Goal: Transaction & Acquisition: Obtain resource

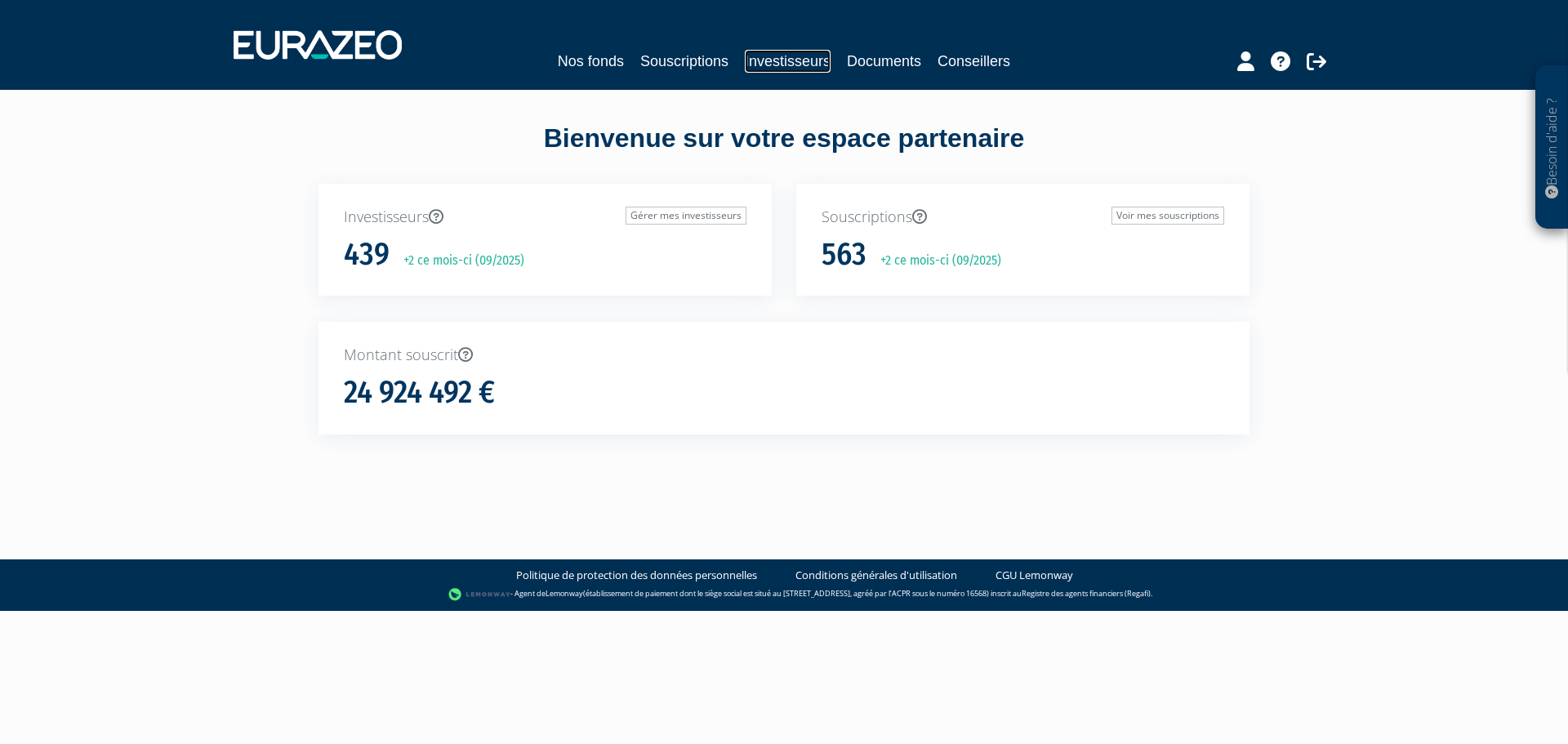
click at [810, 64] on link "Investisseurs" at bounding box center [788, 61] width 86 height 23
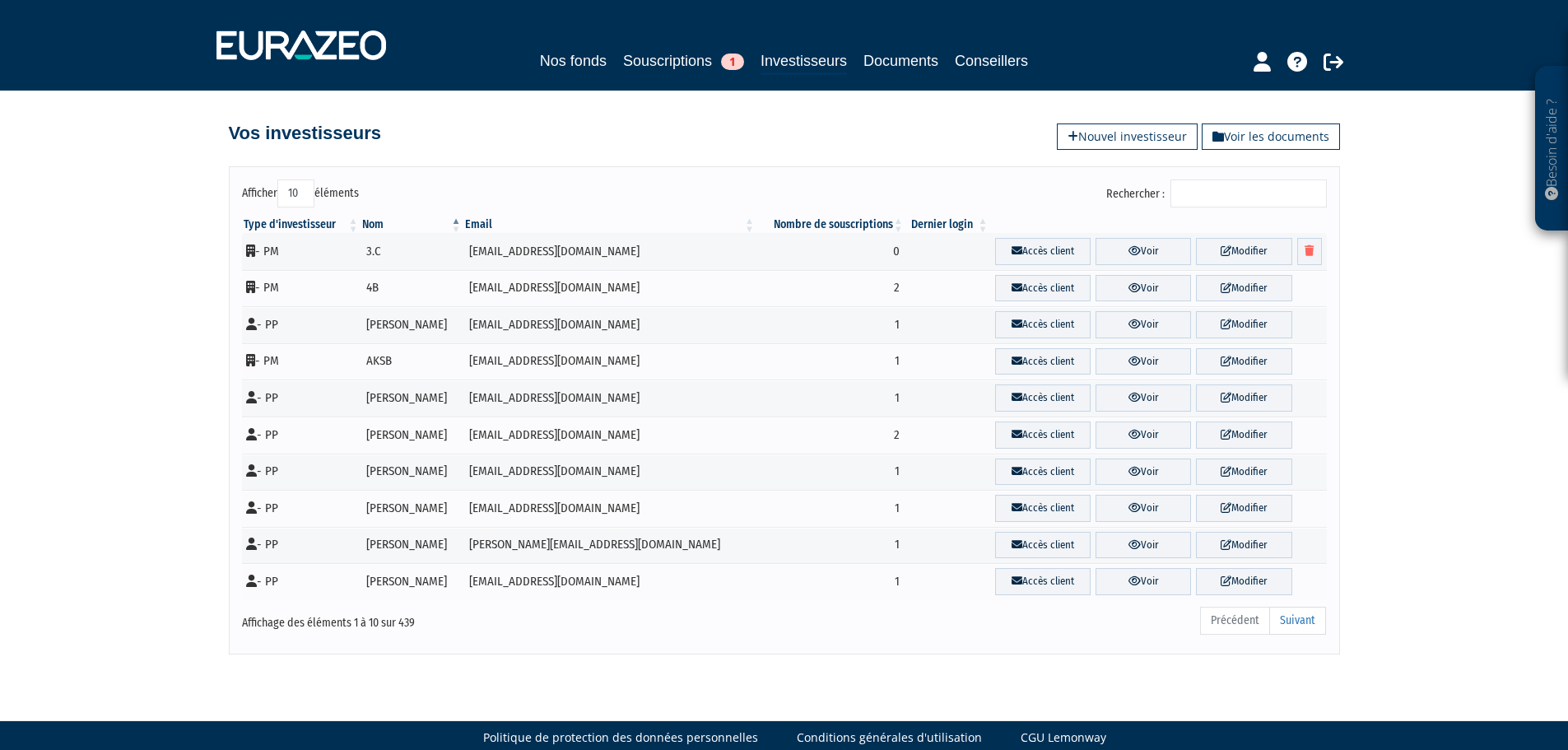
click at [1214, 195] on input "Rechercher :" at bounding box center [1248, 194] width 156 height 28
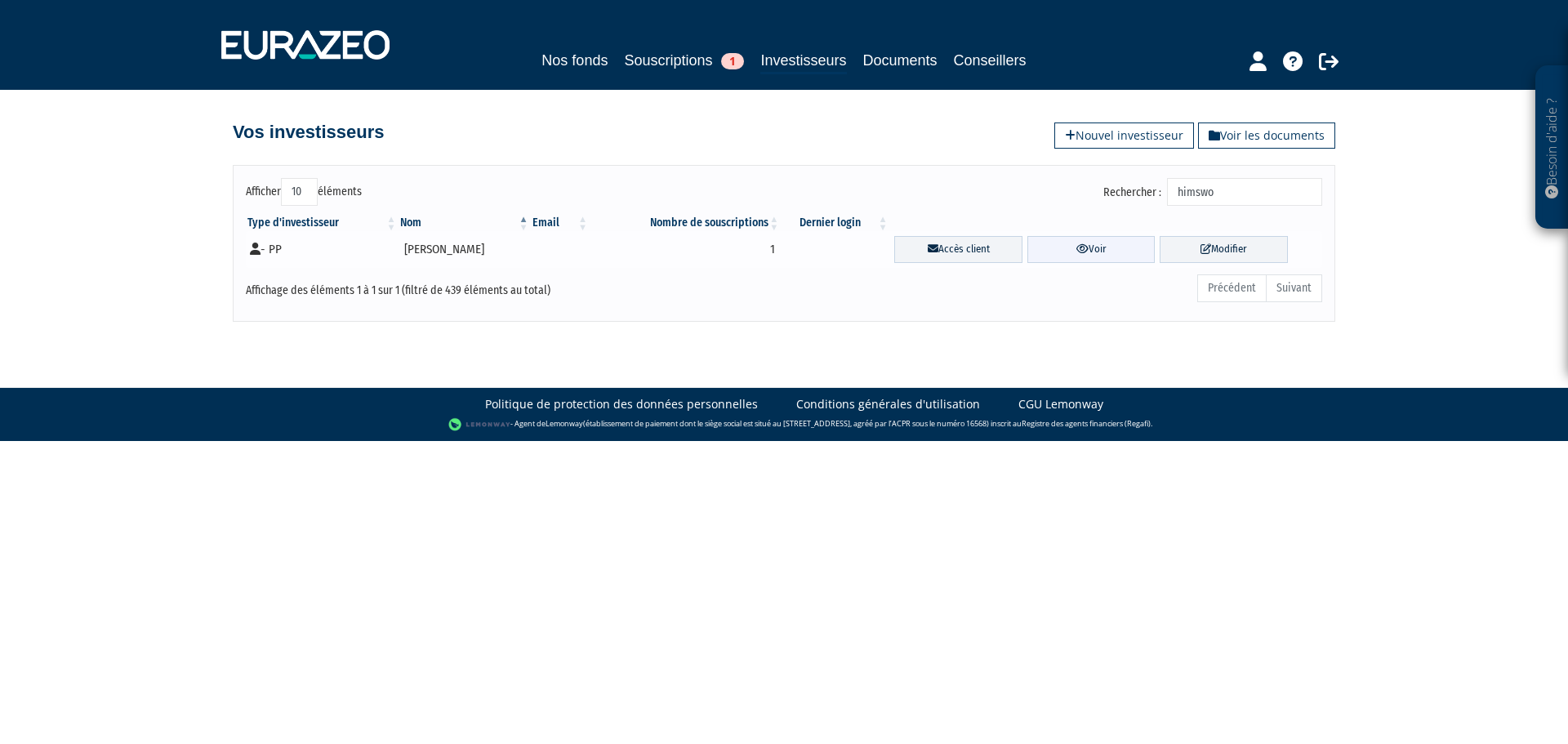
type input "himswo"
click at [1075, 246] on link "Voir" at bounding box center [1091, 249] width 128 height 27
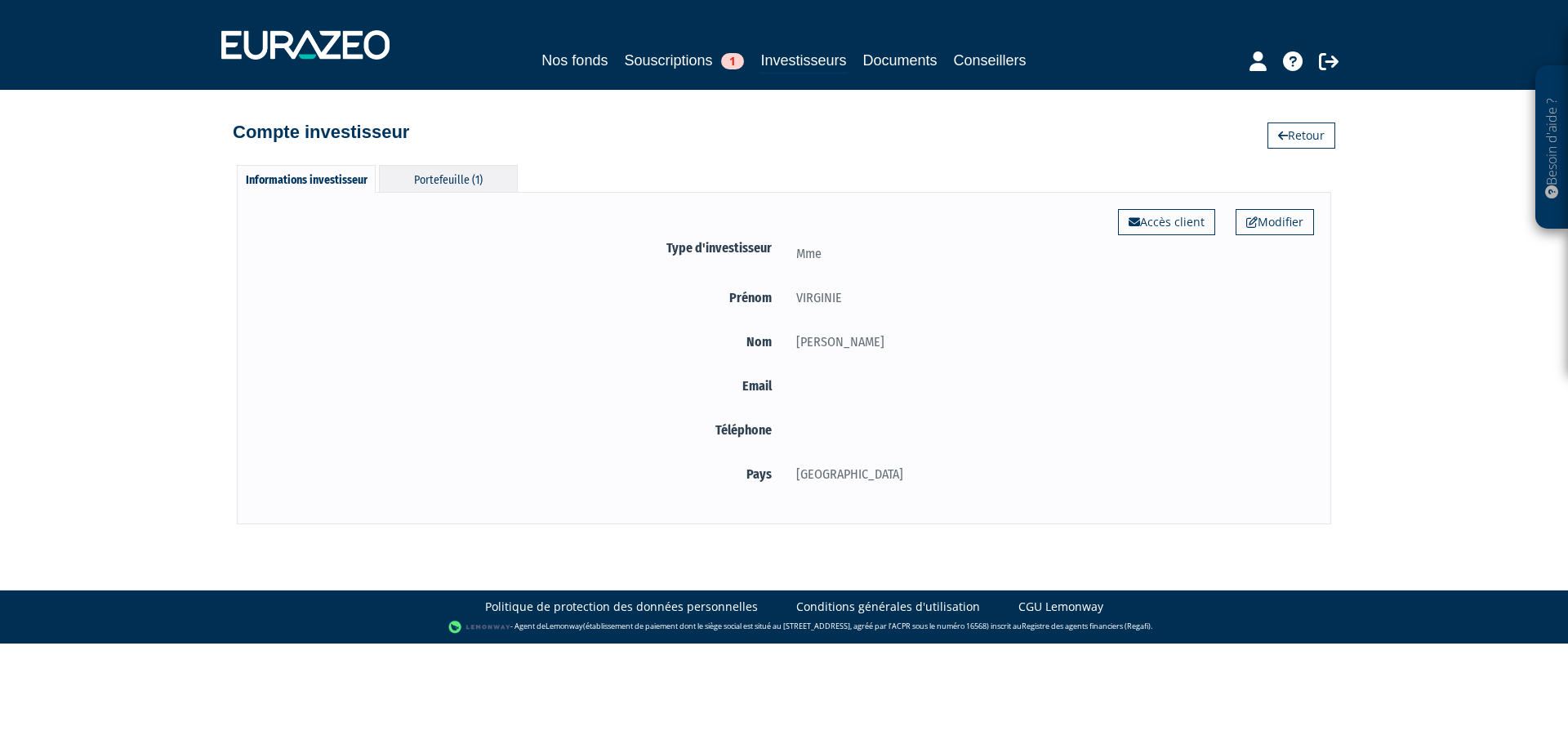
click at [452, 190] on div "Portefeuille (1)" at bounding box center [448, 178] width 139 height 27
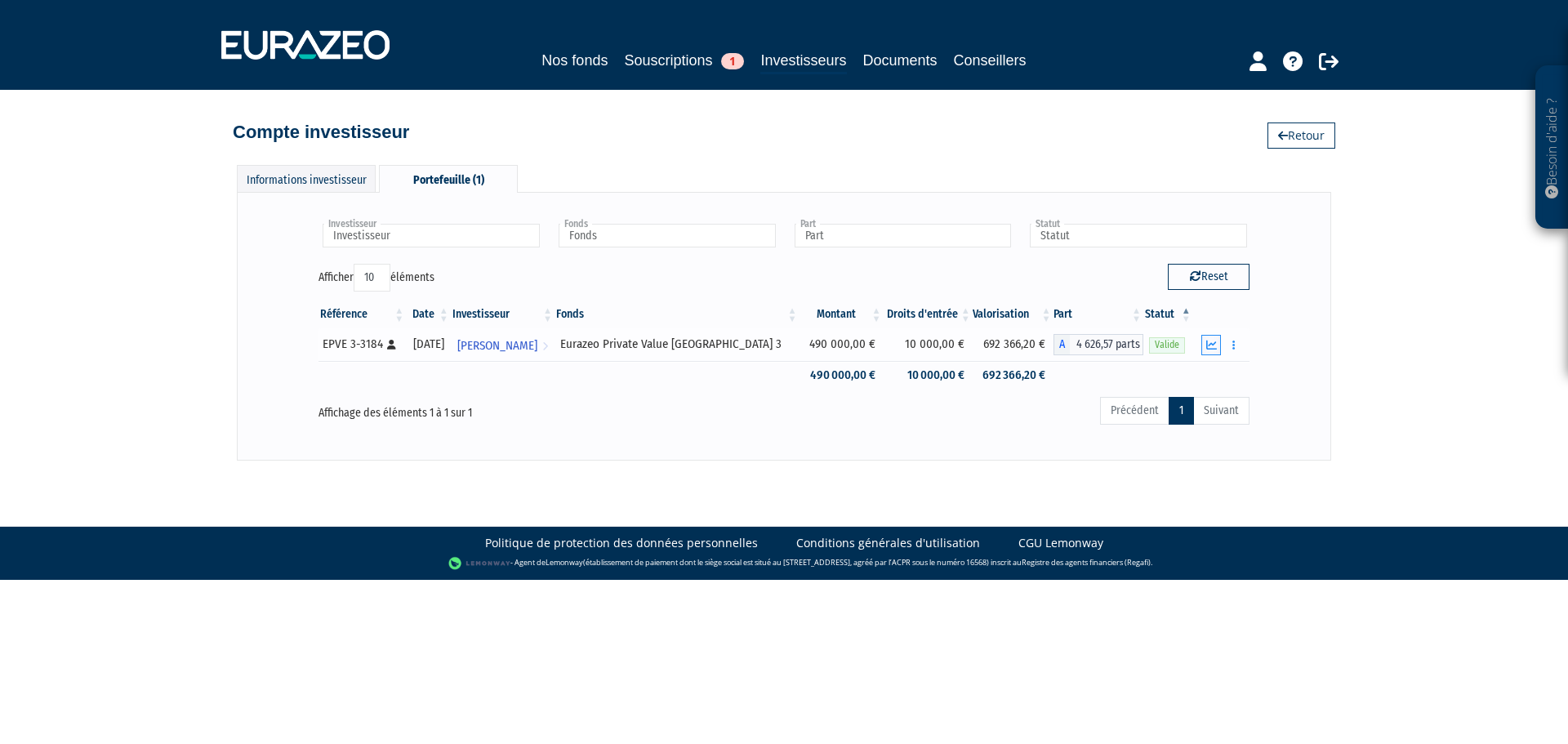
click at [1207, 344] on icon "button" at bounding box center [1211, 344] width 10 height 10
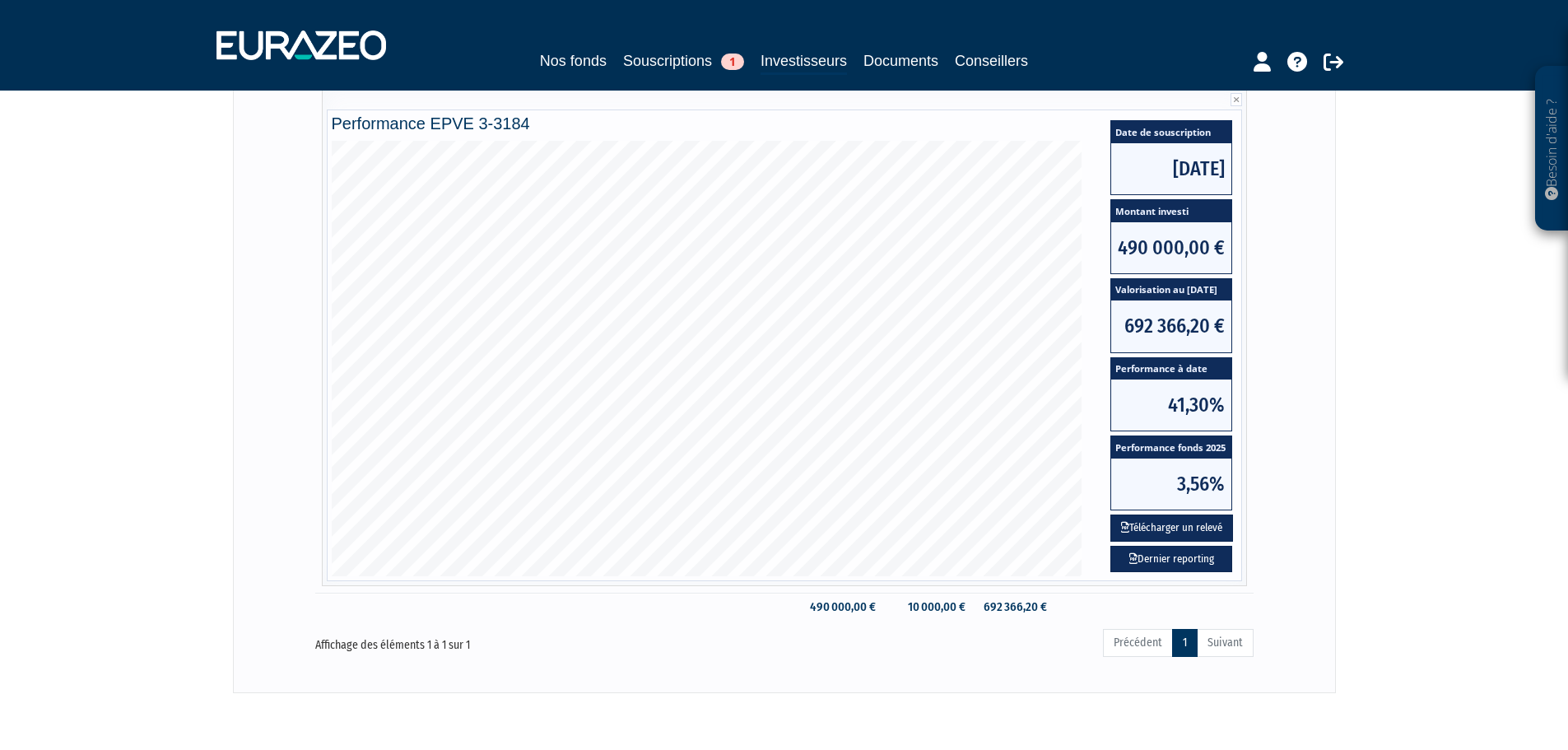
scroll to position [329, 0]
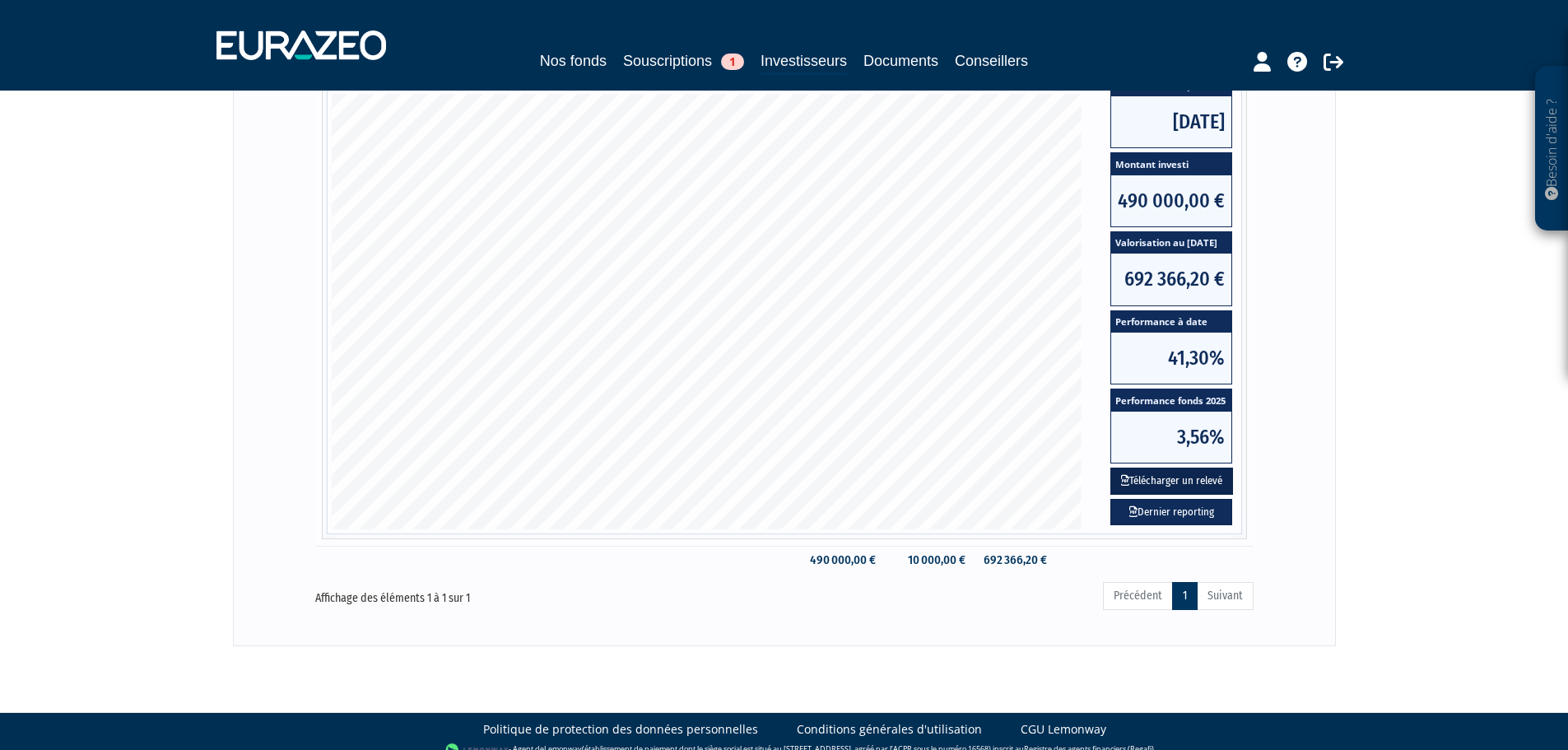
click at [1189, 482] on button "Télécharger un relevé" at bounding box center [1171, 481] width 122 height 27
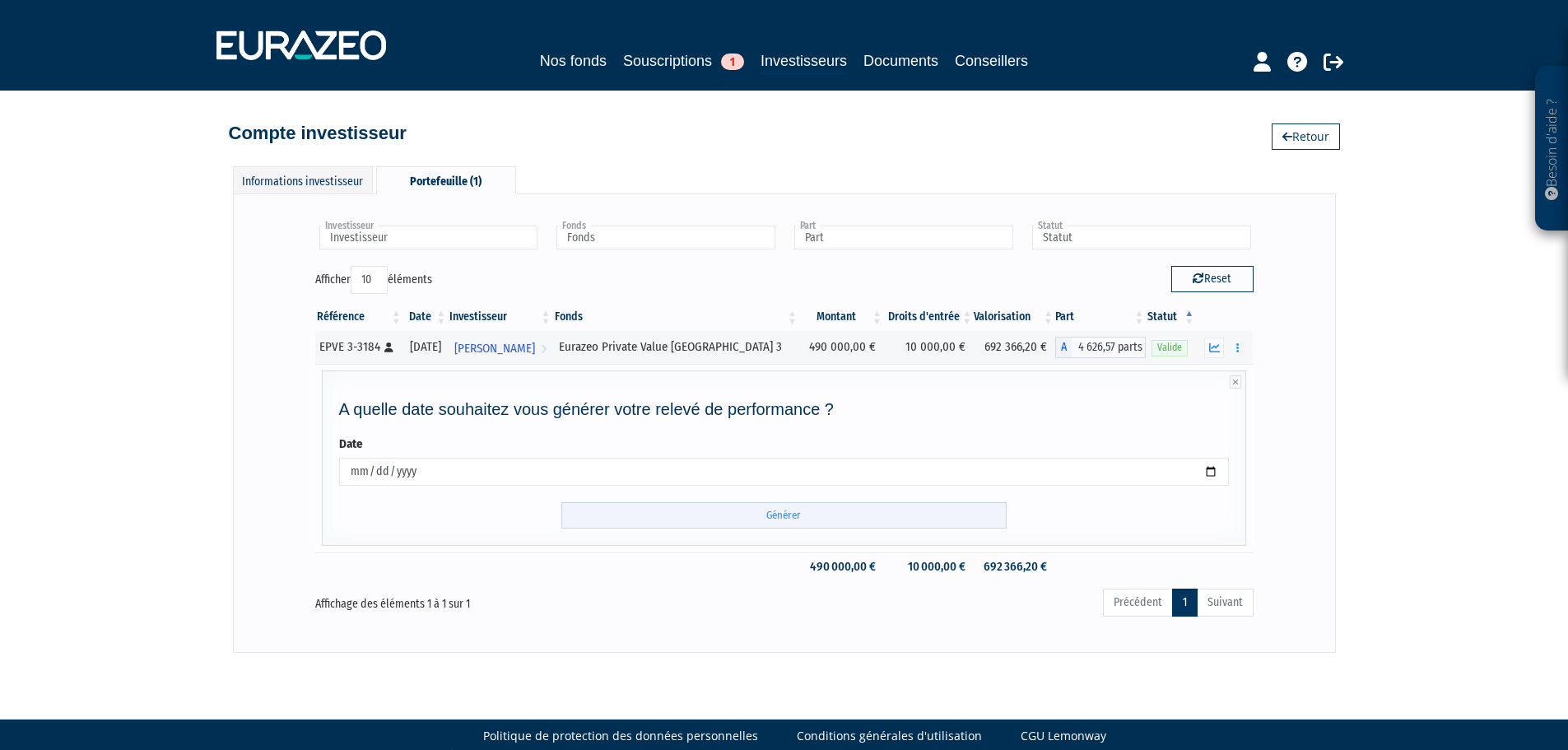
click at [799, 508] on input "Générer" at bounding box center [784, 516] width 445 height 27
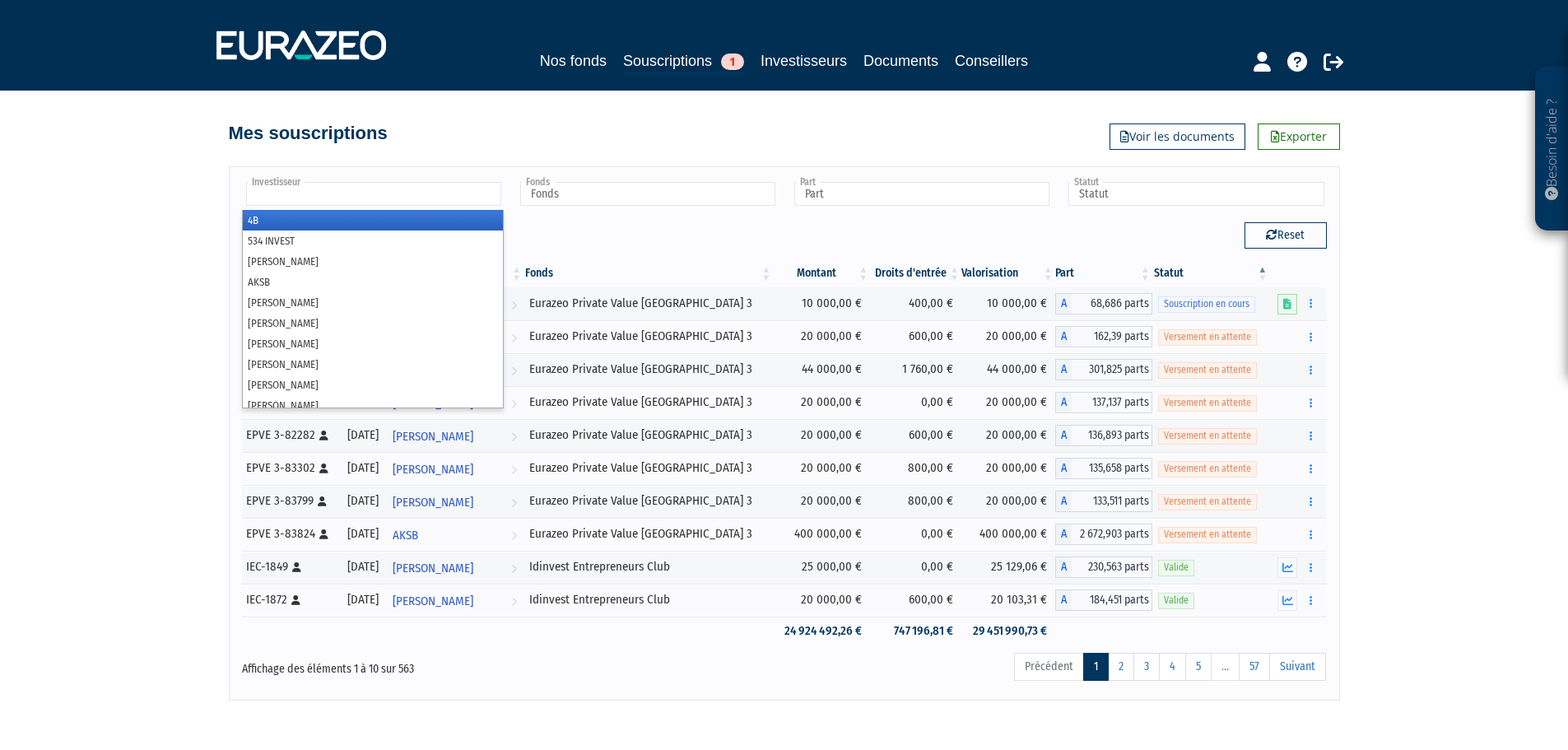
click at [400, 195] on input "text" at bounding box center [373, 193] width 255 height 24
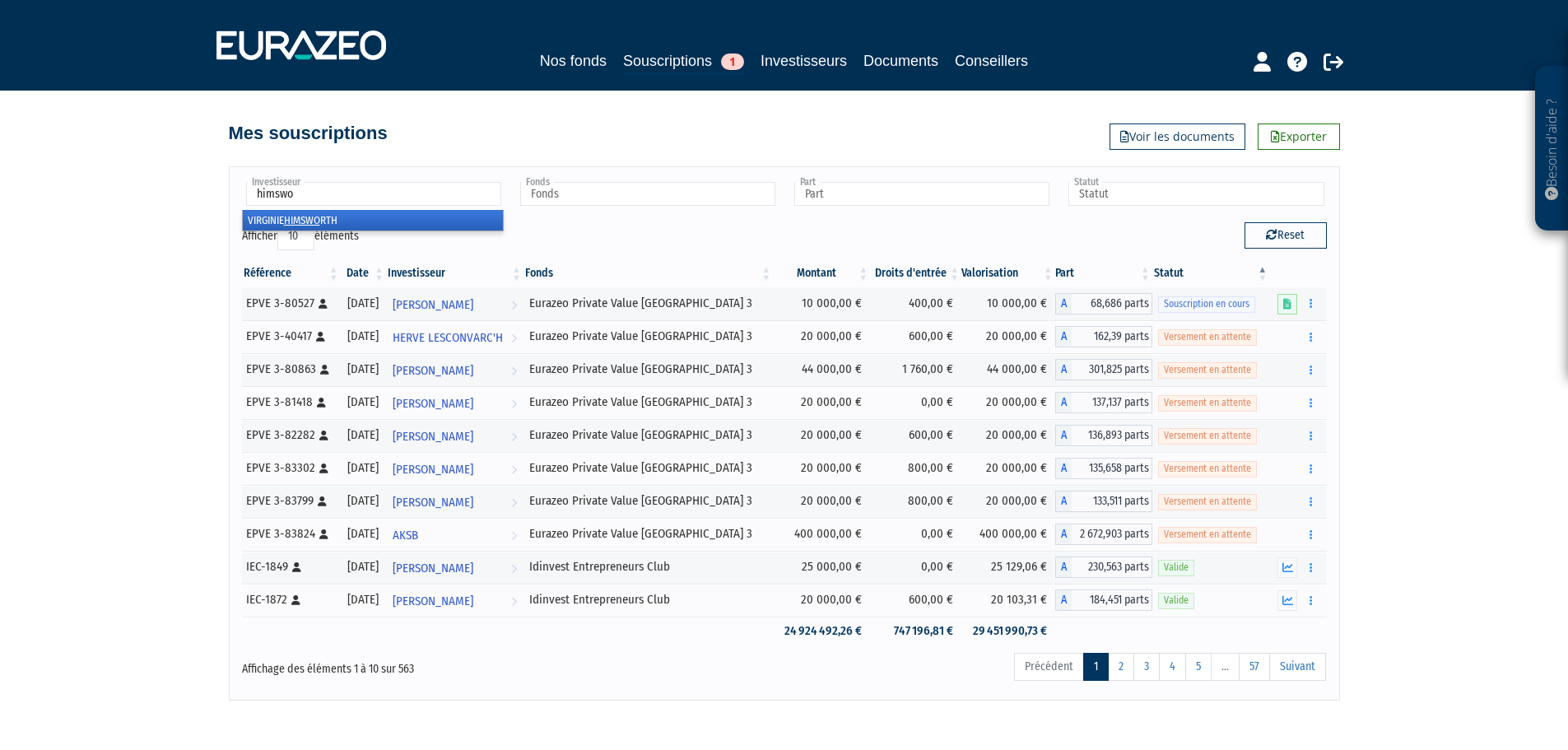
type input "himswo"
click at [376, 221] on li "VIRGINIE HIMSWO RTH" at bounding box center [372, 220] width 261 height 21
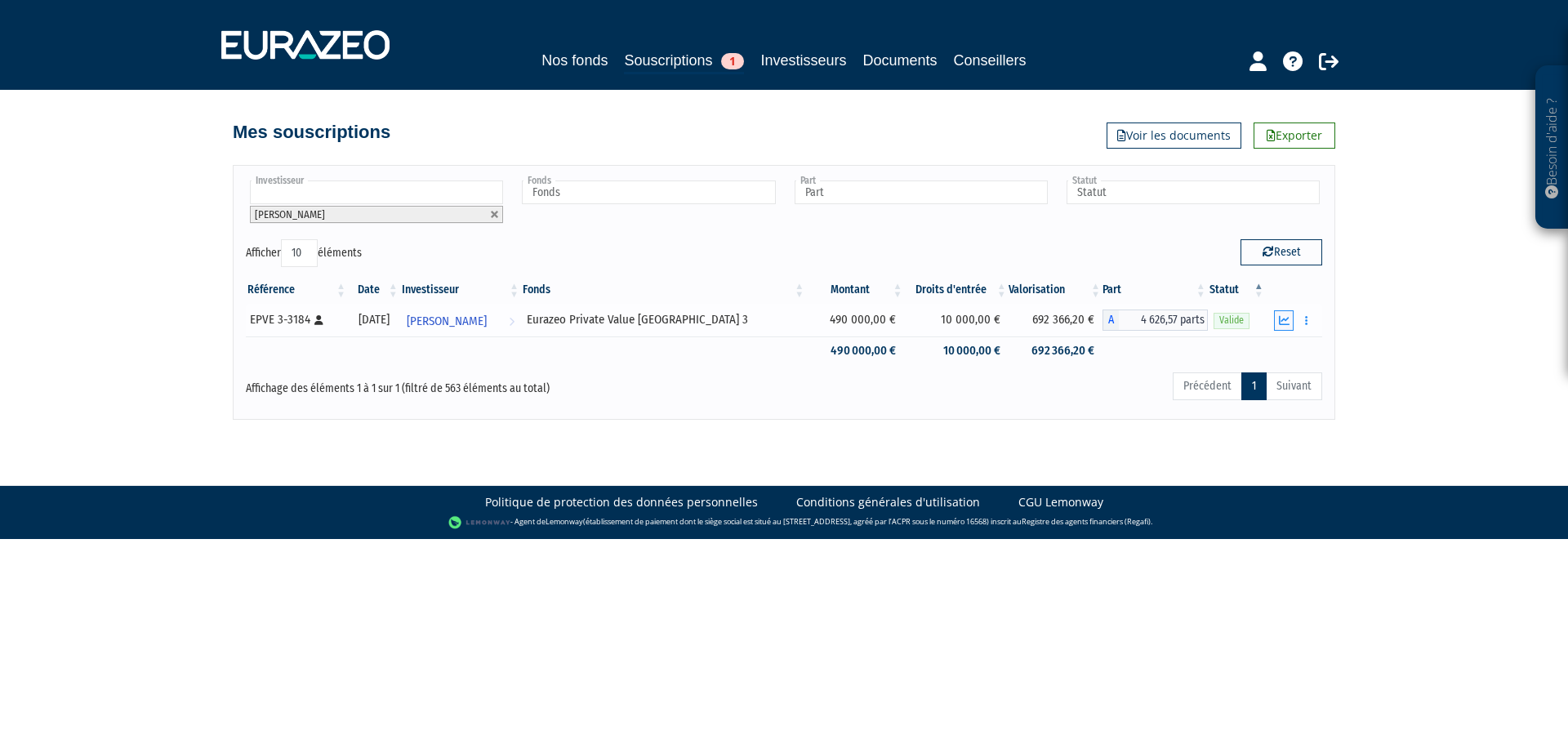
click at [1283, 321] on icon "button" at bounding box center [1283, 320] width 10 height 10
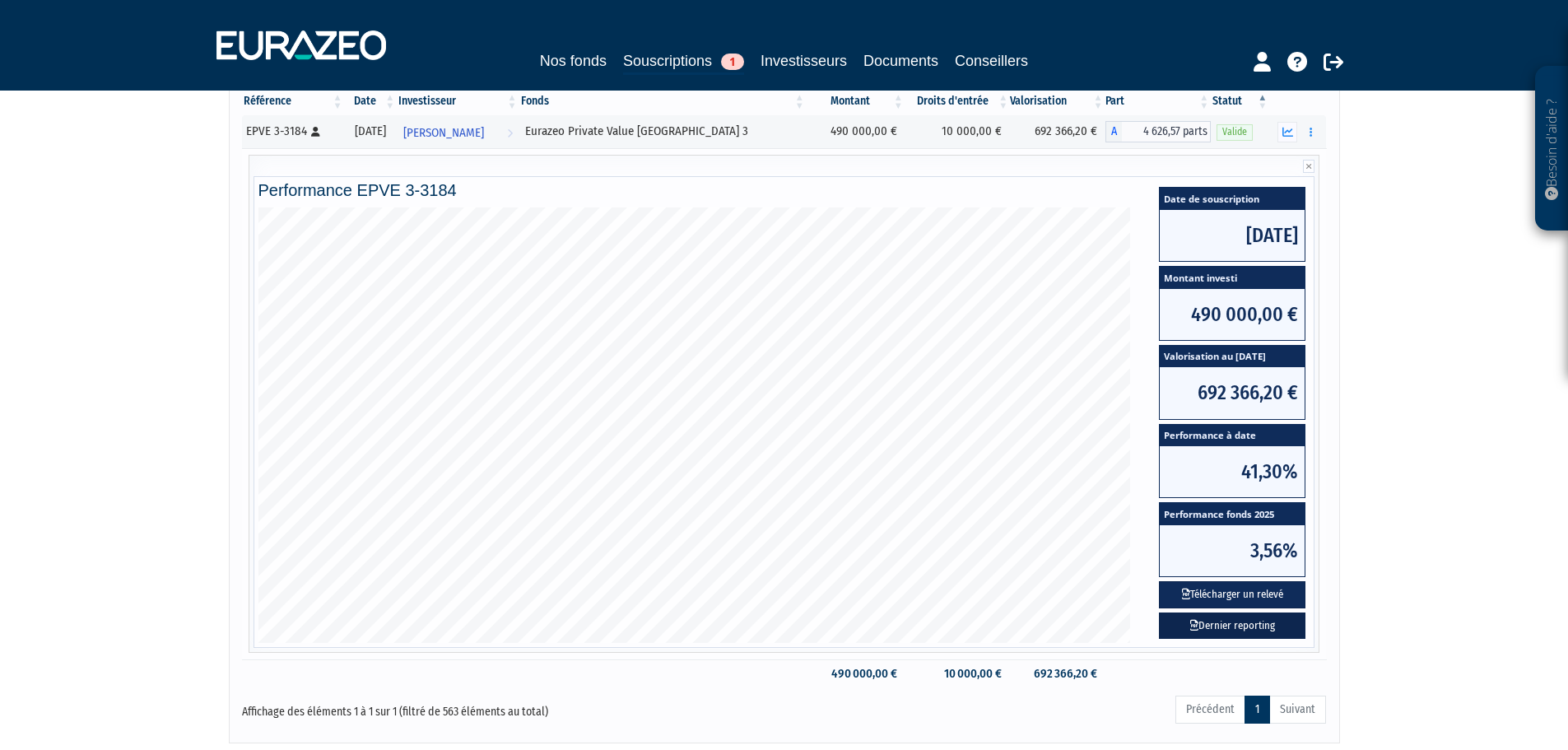
scroll to position [305, 0]
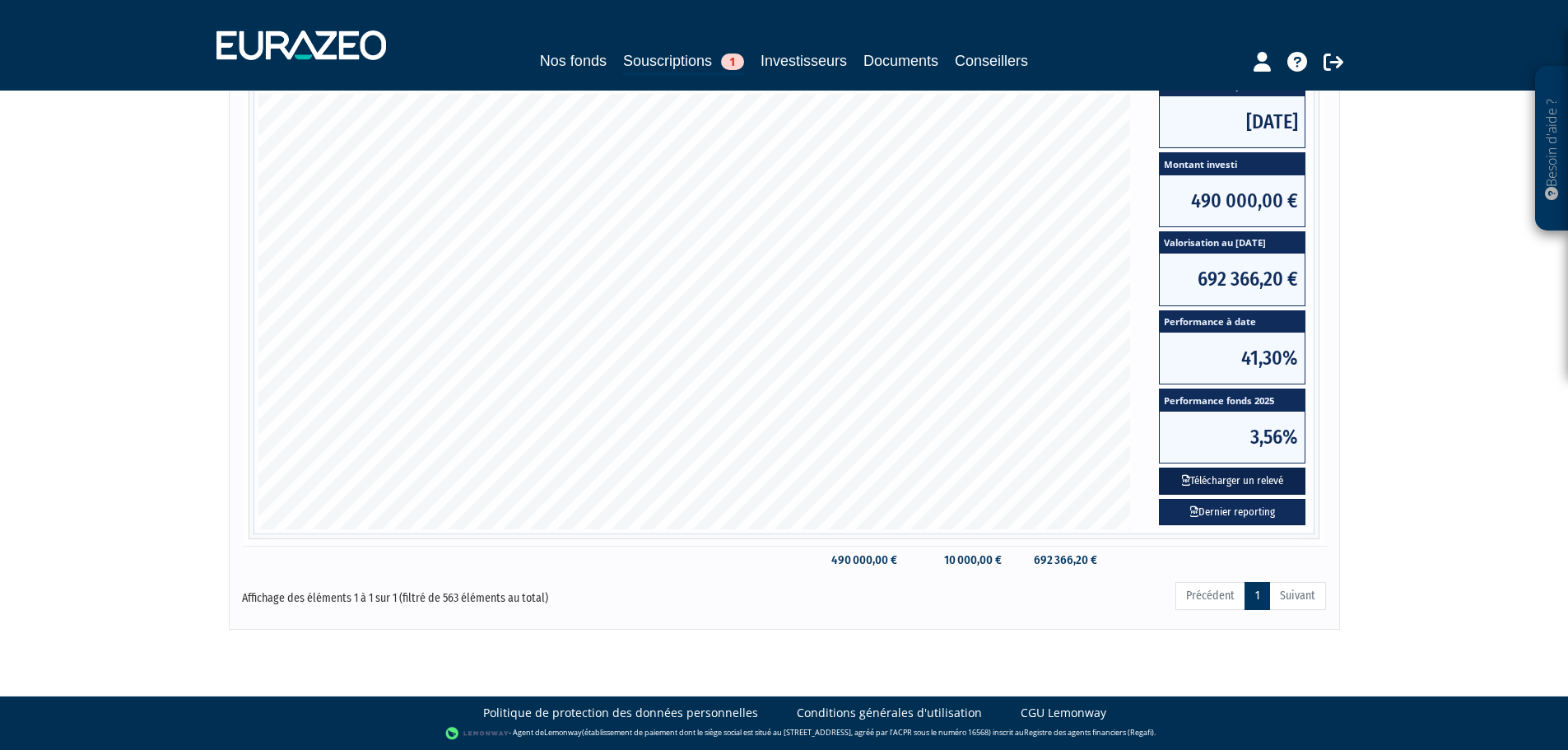
click at [1230, 485] on button "Télécharger un relevé" at bounding box center [1232, 481] width 147 height 27
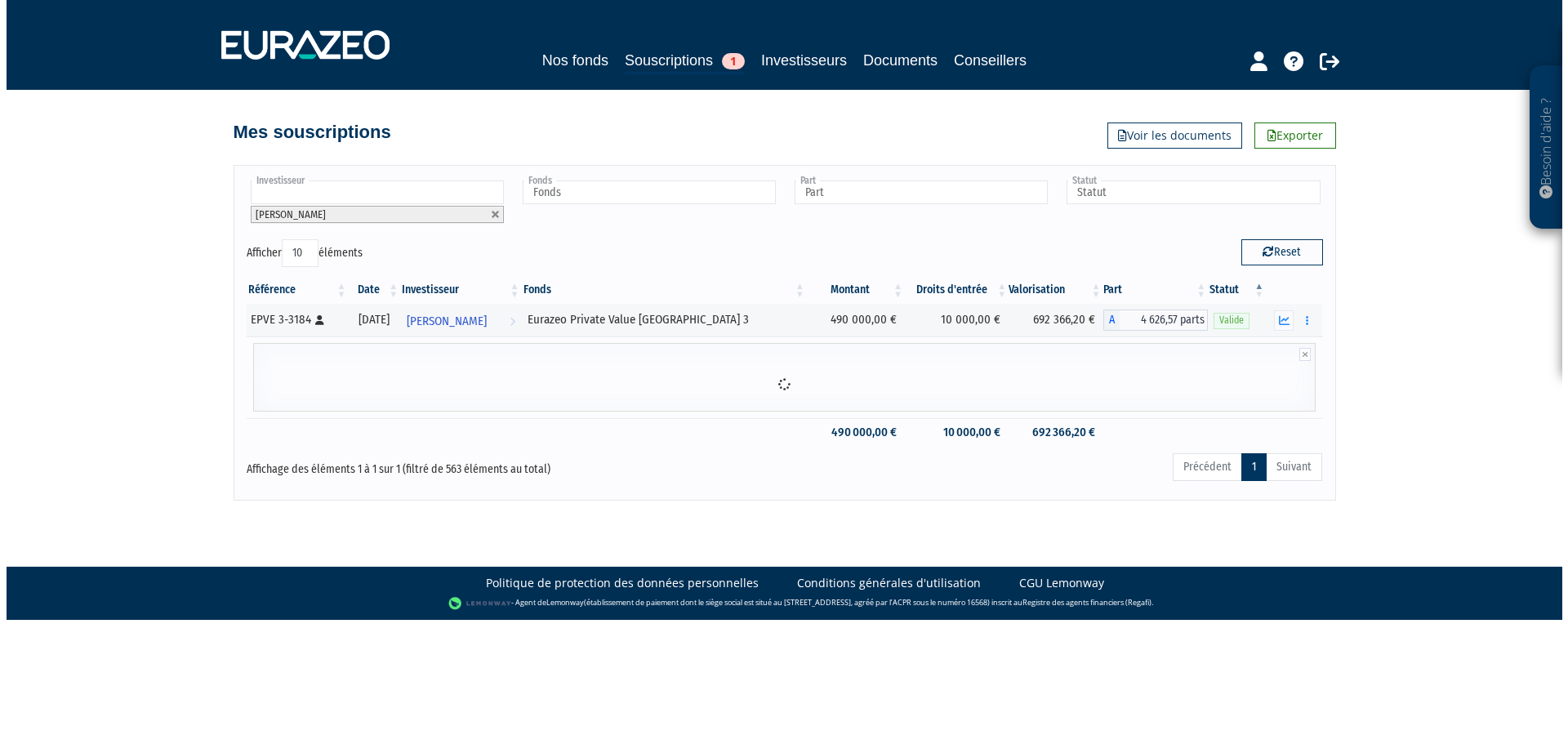
scroll to position [0, 0]
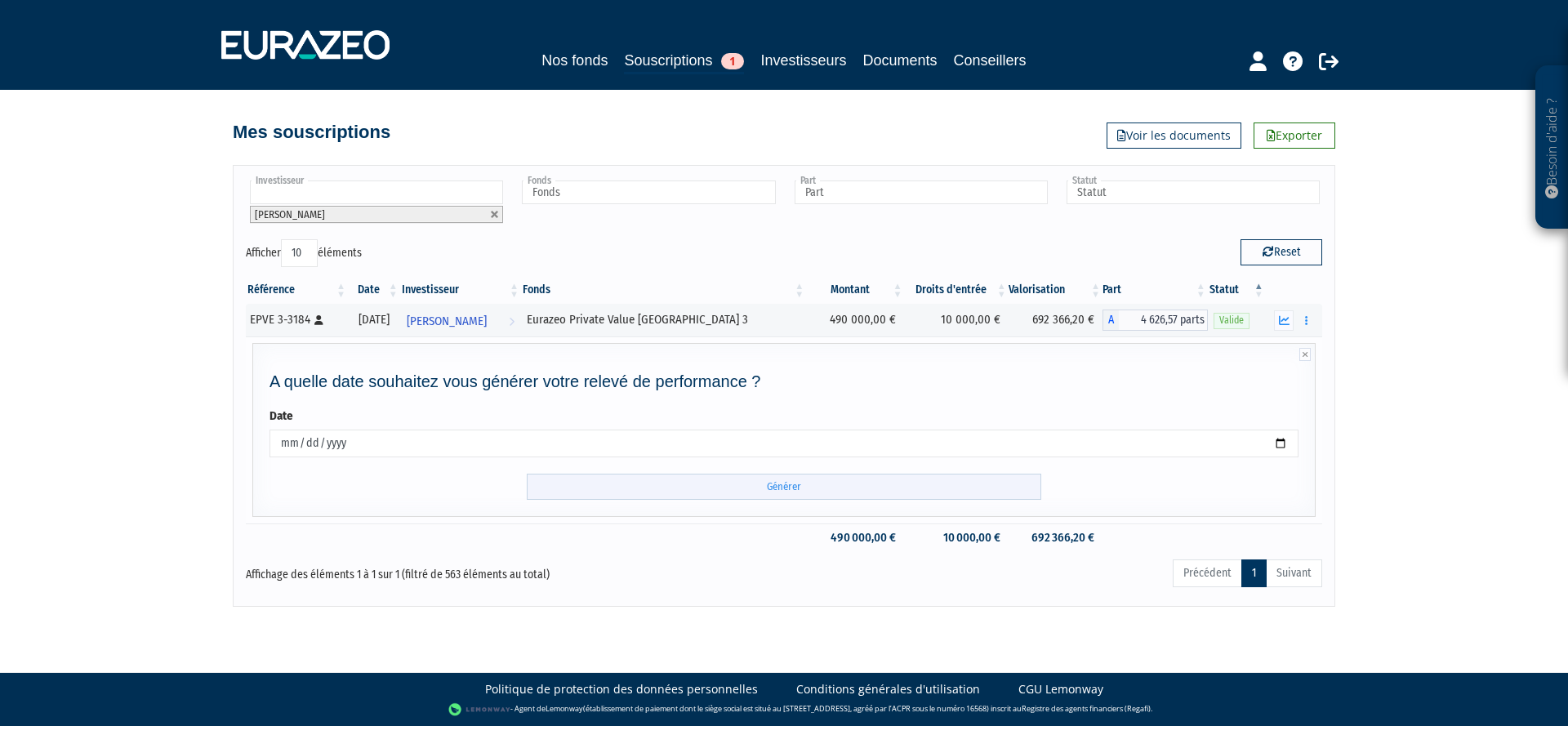
click at [887, 495] on input "Générer" at bounding box center [783, 487] width 514 height 27
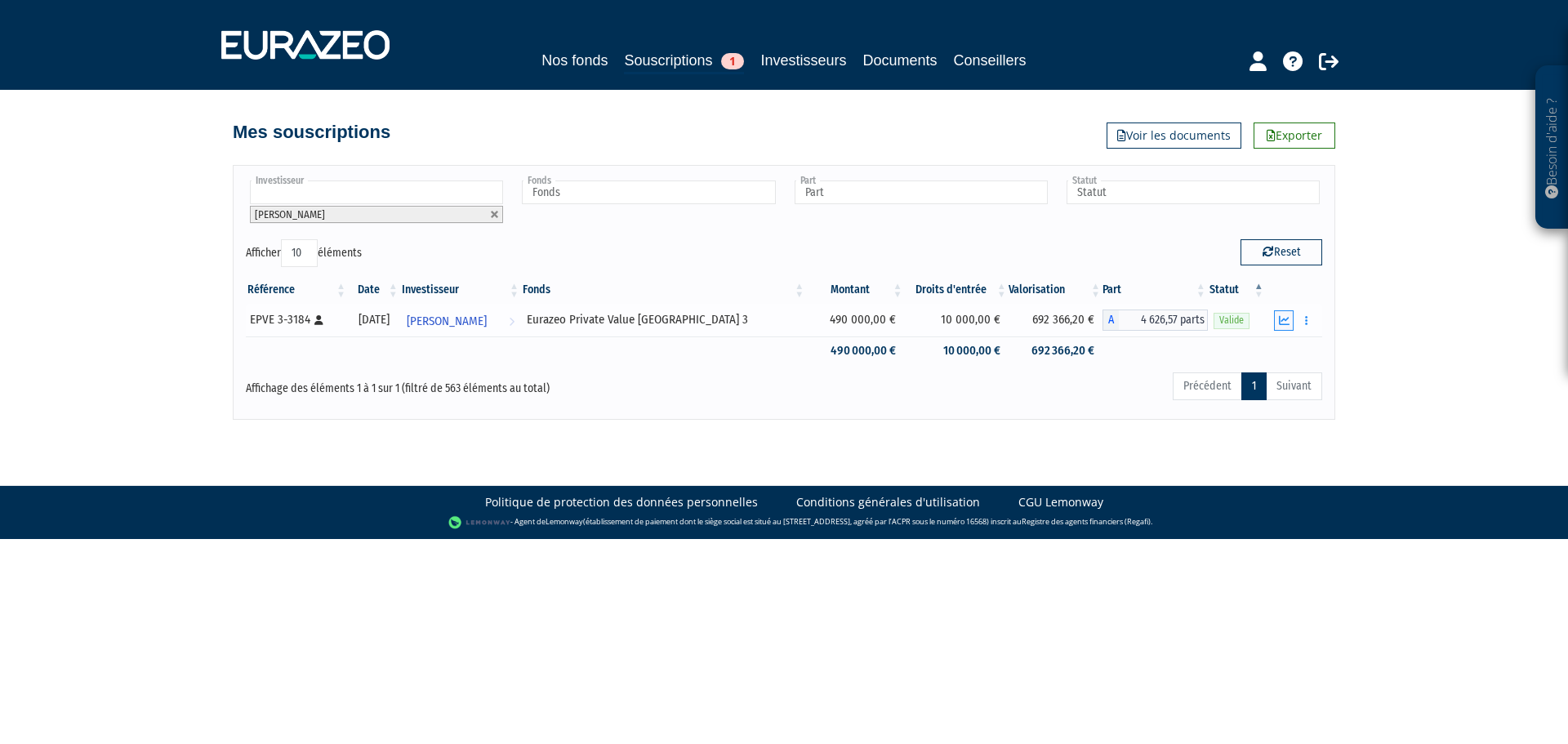
click at [1289, 320] on icon "button" at bounding box center [1283, 320] width 10 height 10
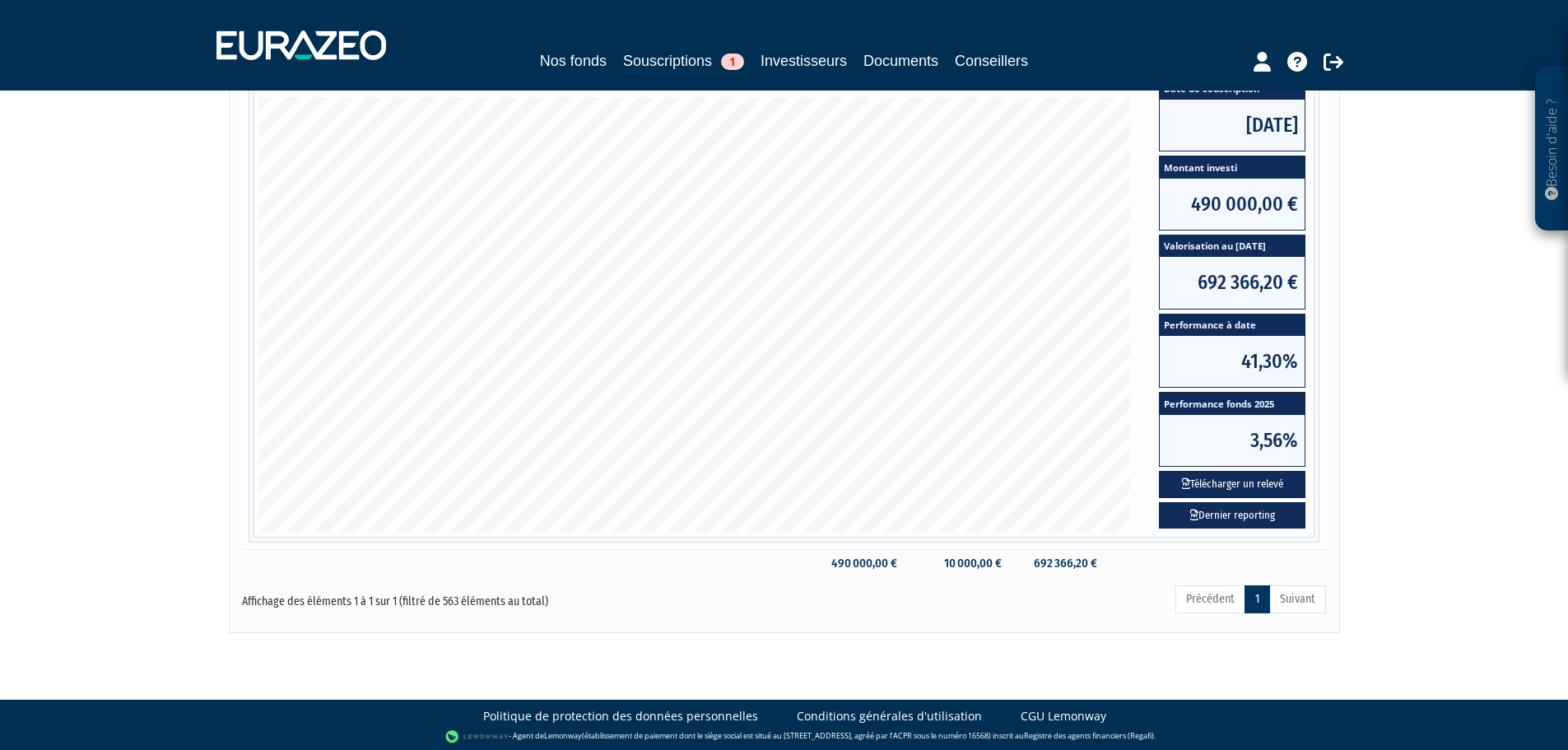
scroll to position [305, 0]
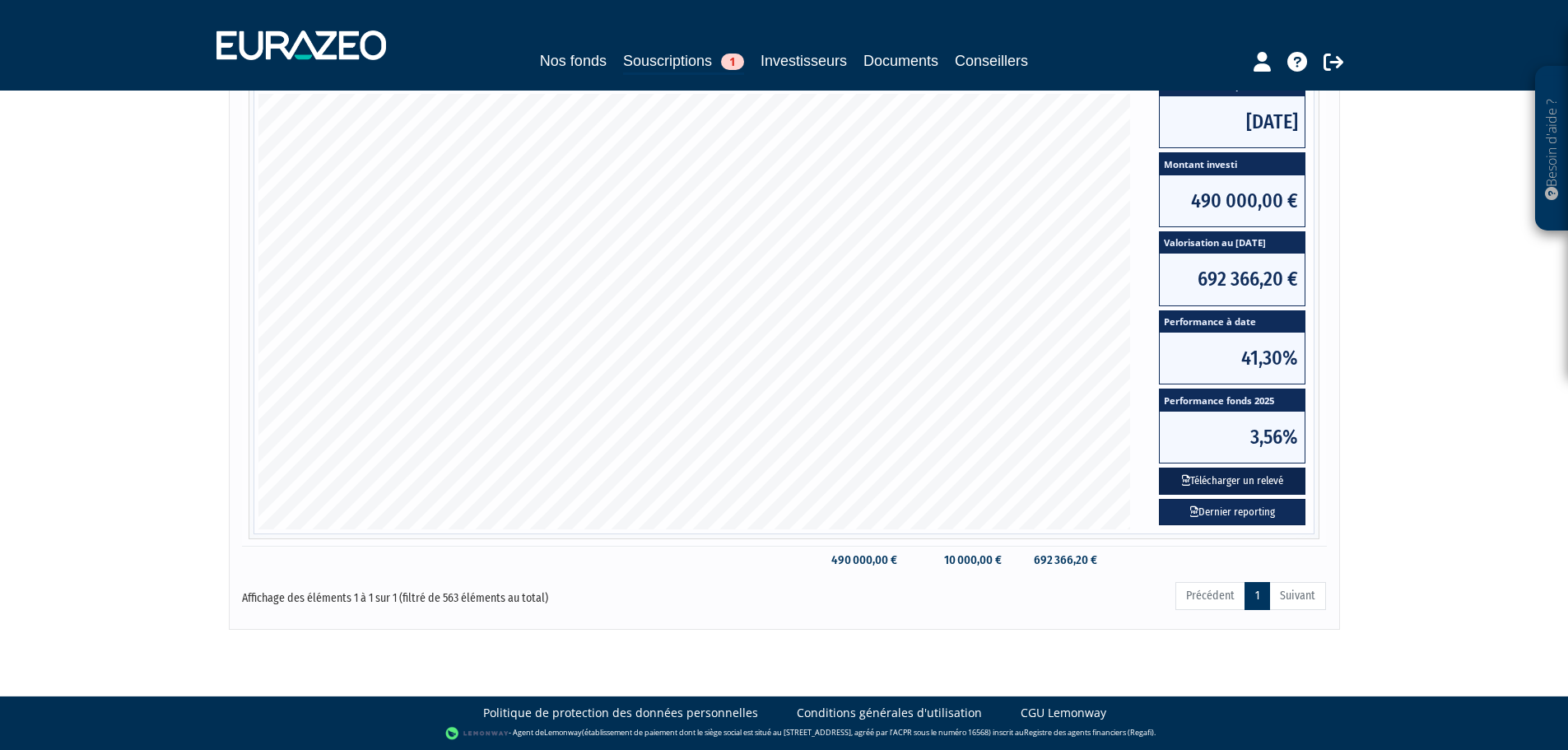
click at [1217, 480] on button "Télécharger un relevé" at bounding box center [1232, 481] width 147 height 27
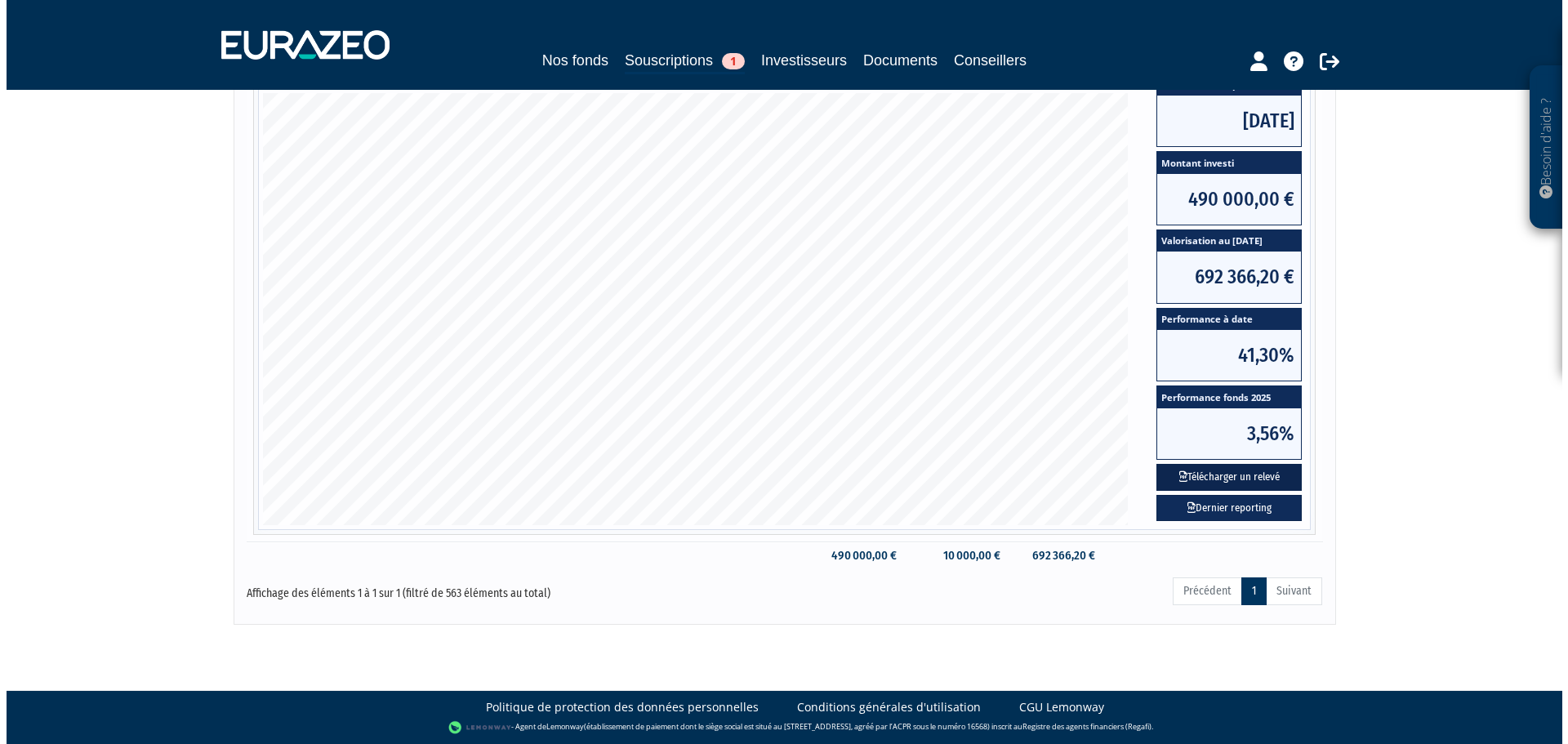
scroll to position [0, 0]
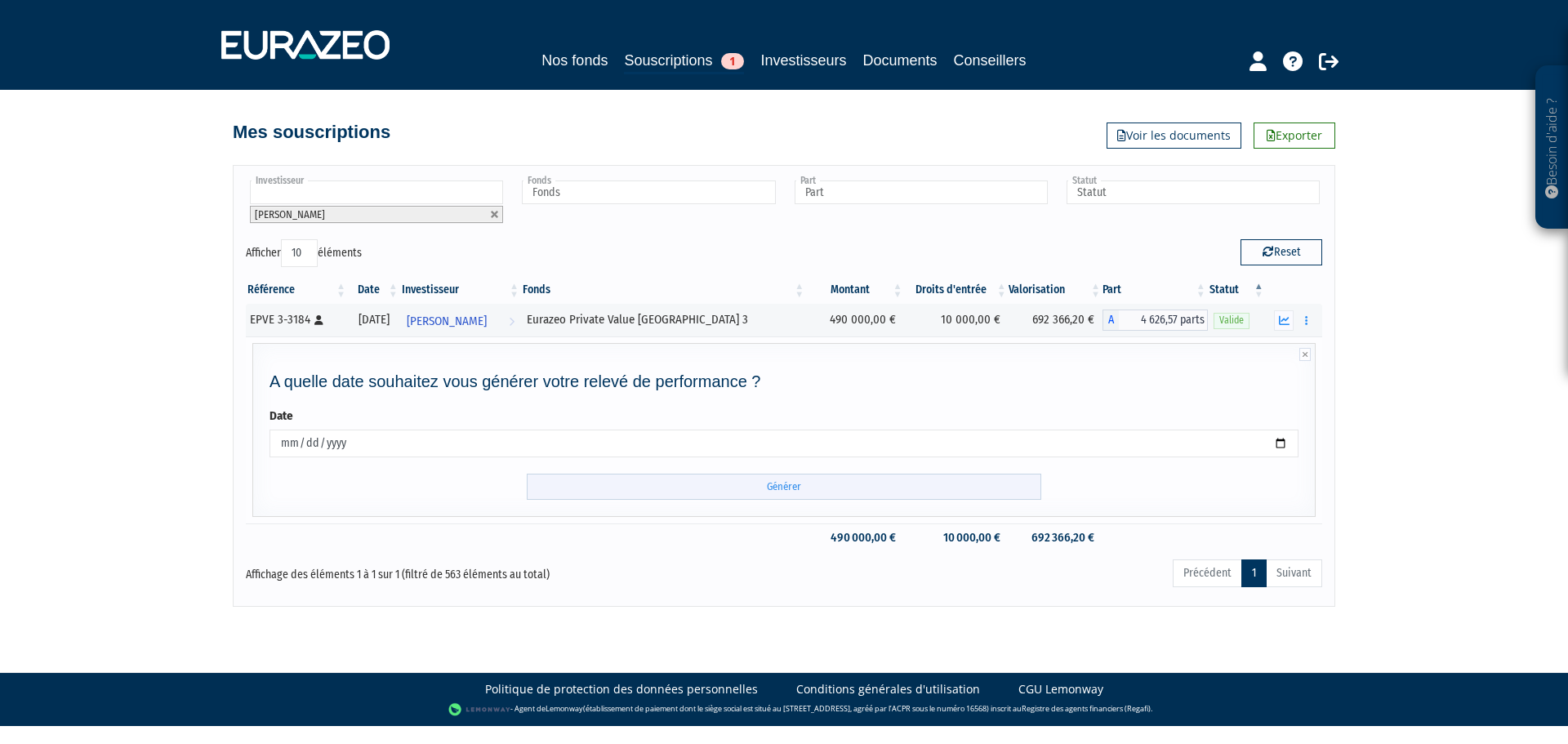
click at [814, 495] on input "Générer" at bounding box center [783, 487] width 514 height 27
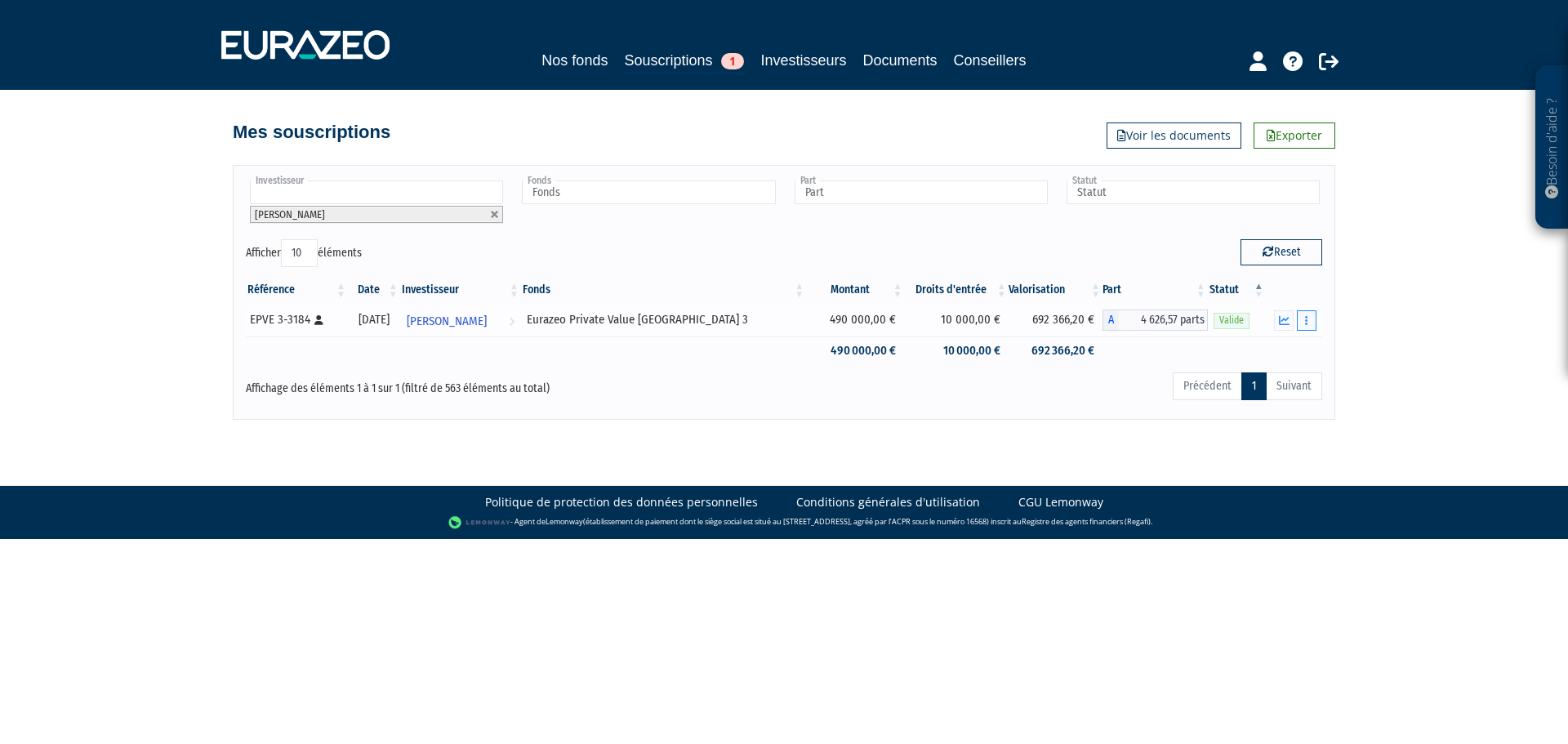
click at [1308, 323] on icon "button" at bounding box center [1306, 320] width 3 height 10
click at [1291, 319] on button "button" at bounding box center [1283, 321] width 20 height 21
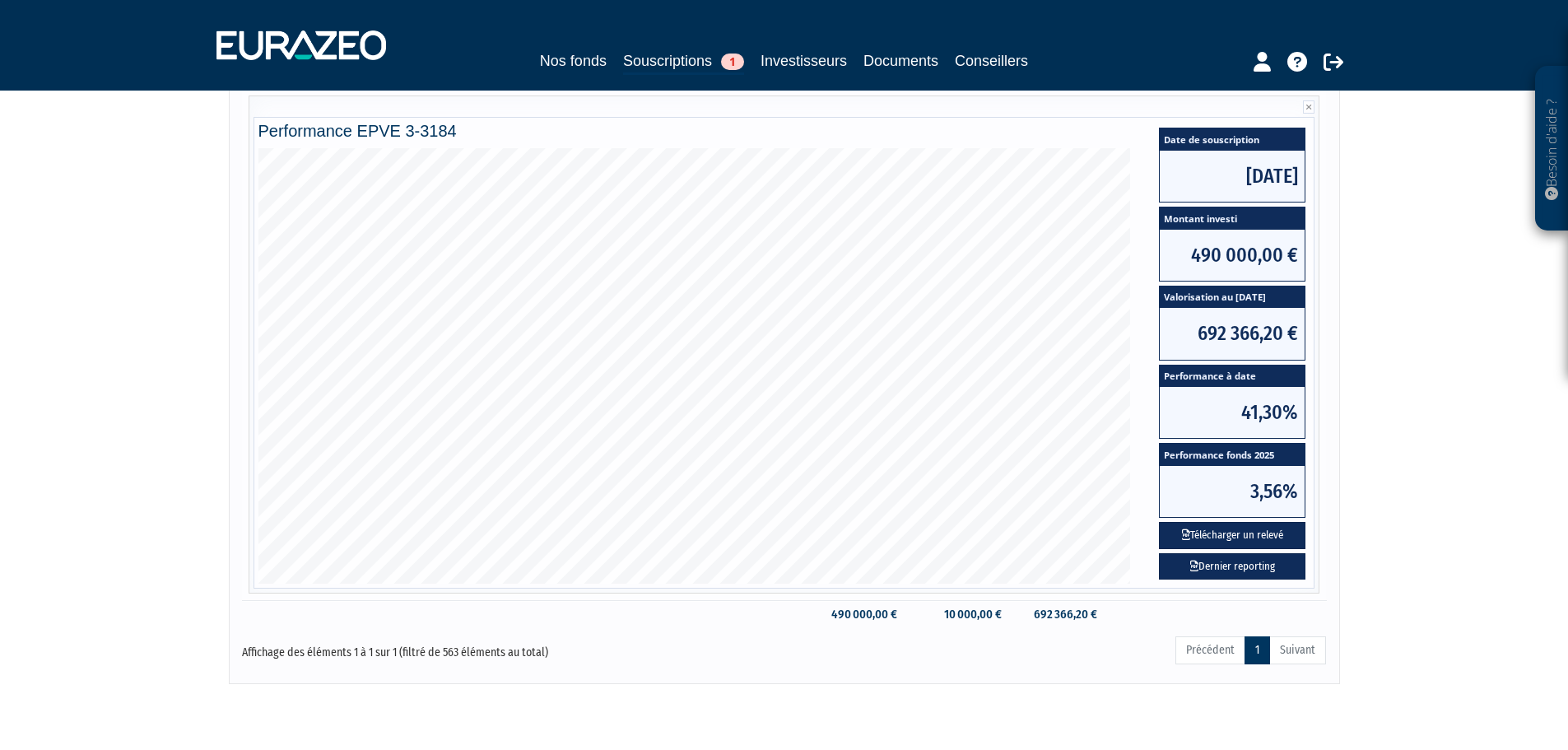
scroll to position [222, 0]
